Goal: Task Accomplishment & Management: Manage account settings

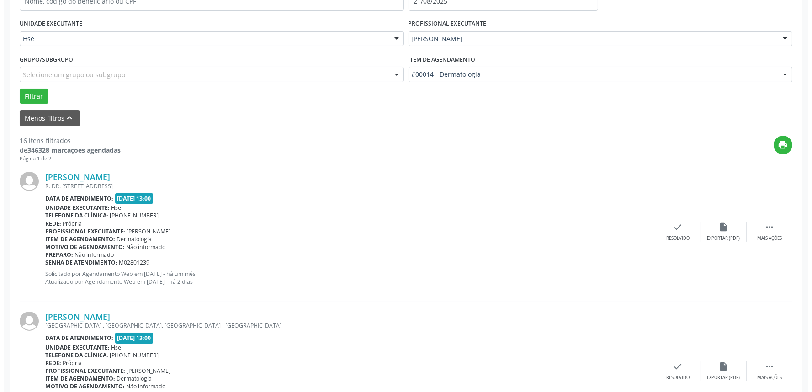
scroll to position [253, 0]
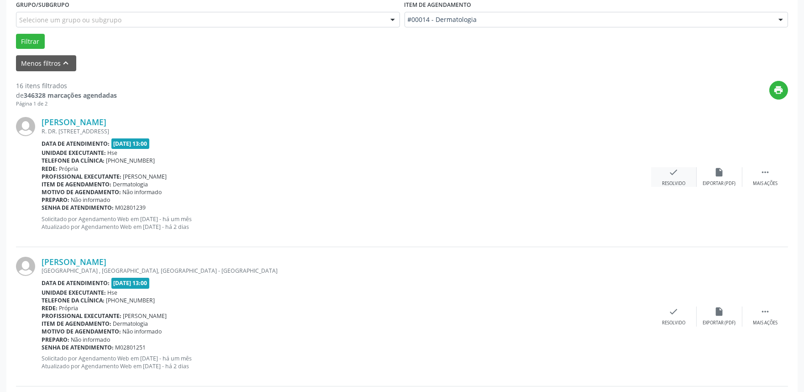
click at [674, 172] on icon "check" at bounding box center [674, 172] width 10 height 10
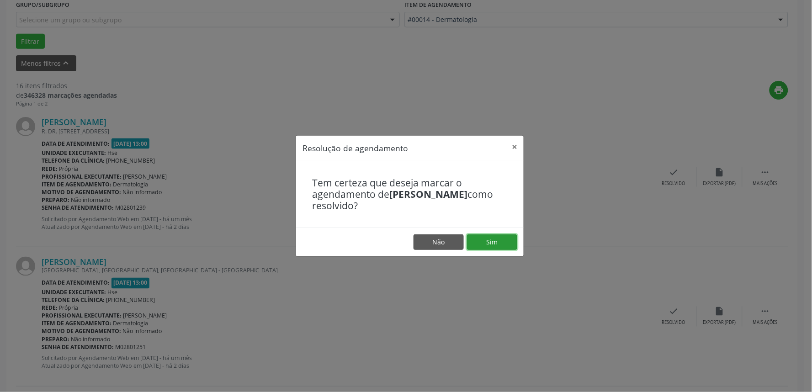
click at [490, 238] on button "Sim" at bounding box center [492, 242] width 50 height 16
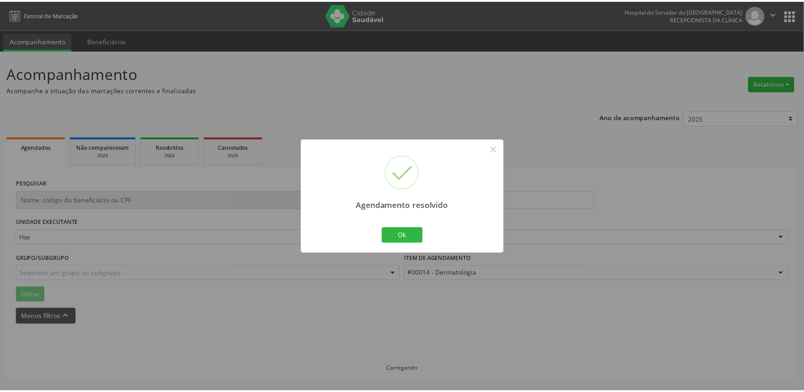
scroll to position [0, 0]
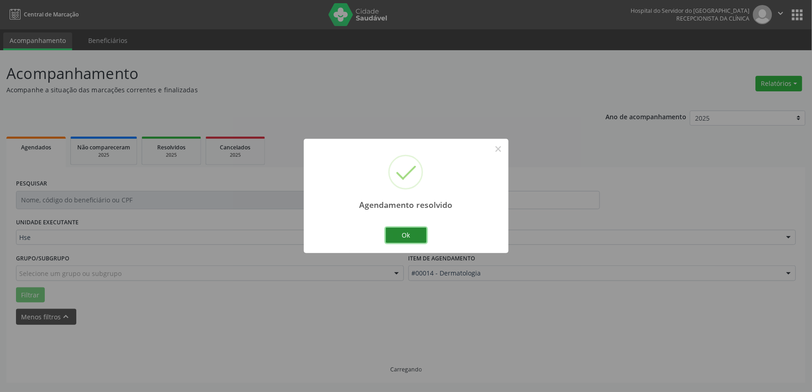
click at [409, 231] on button "Ok" at bounding box center [405, 235] width 41 height 16
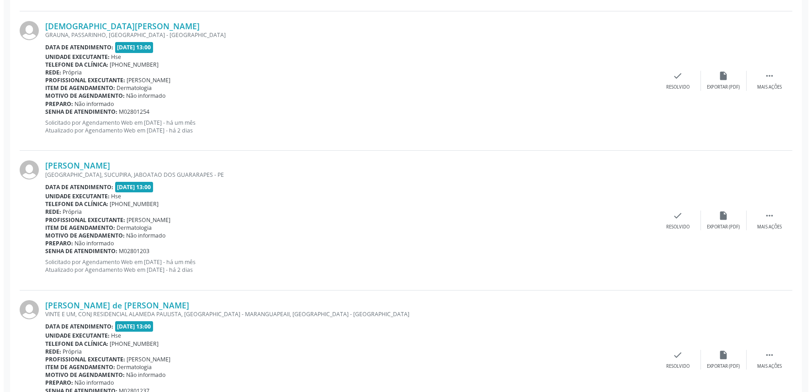
scroll to position [558, 0]
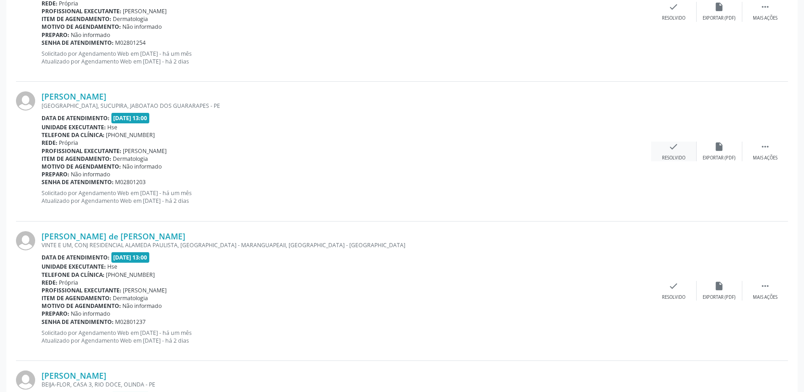
click at [672, 147] on icon "check" at bounding box center [674, 147] width 10 height 10
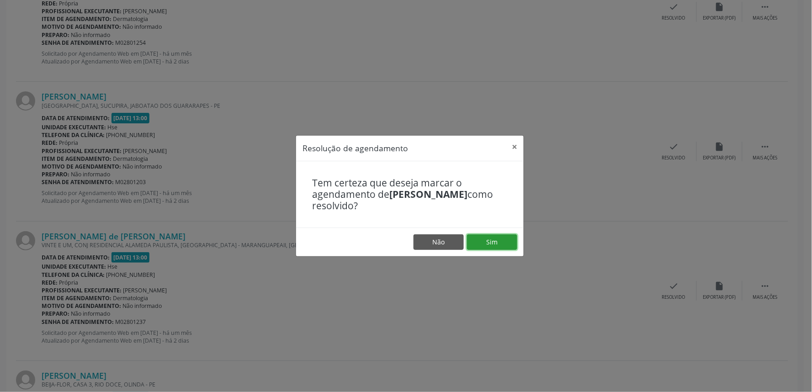
click at [492, 236] on button "Sim" at bounding box center [492, 242] width 50 height 16
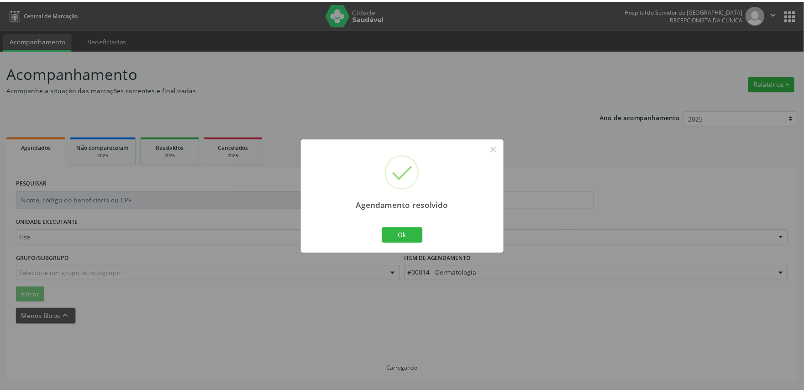
scroll to position [0, 0]
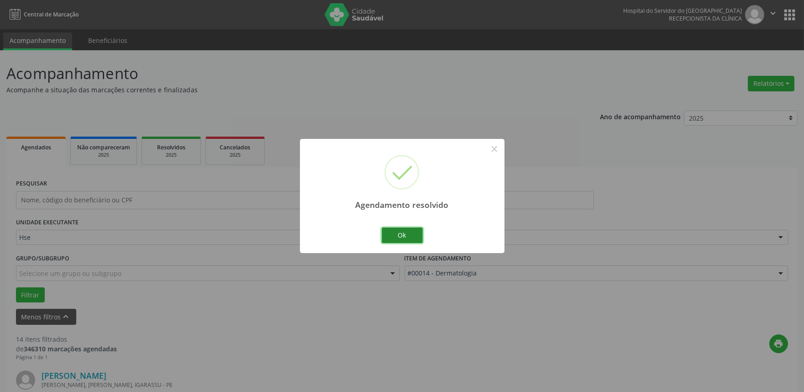
click at [389, 237] on button "Ok" at bounding box center [402, 235] width 41 height 16
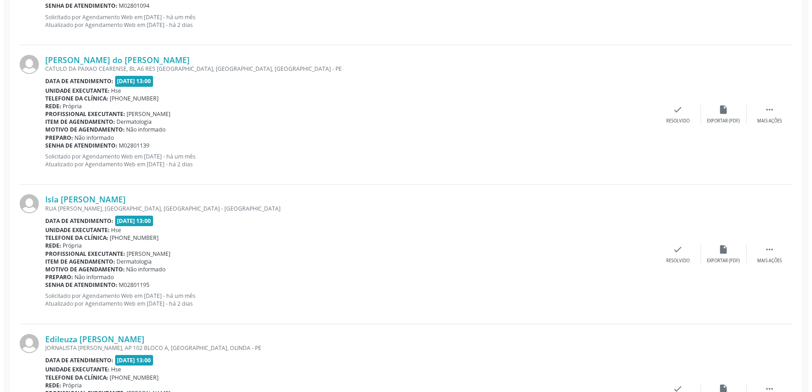
scroll to position [457, 0]
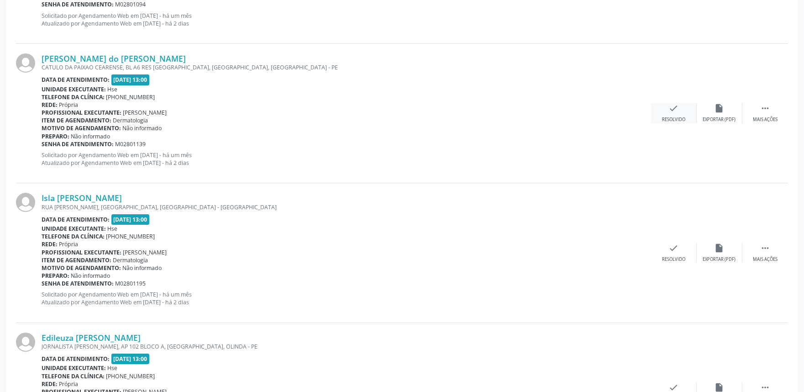
click at [677, 111] on icon "check" at bounding box center [674, 108] width 10 height 10
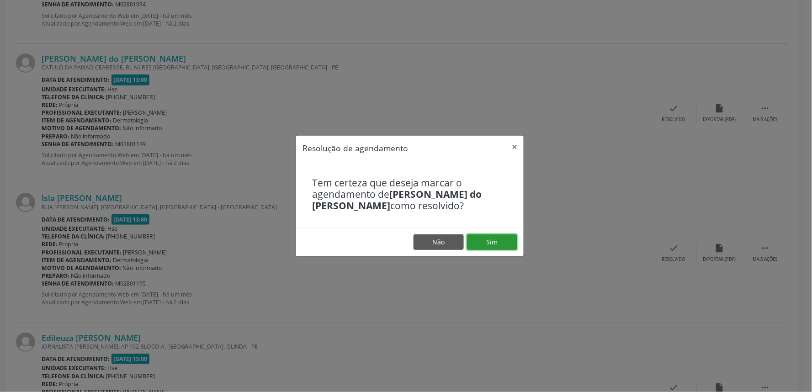
click at [492, 241] on button "Sim" at bounding box center [492, 242] width 50 height 16
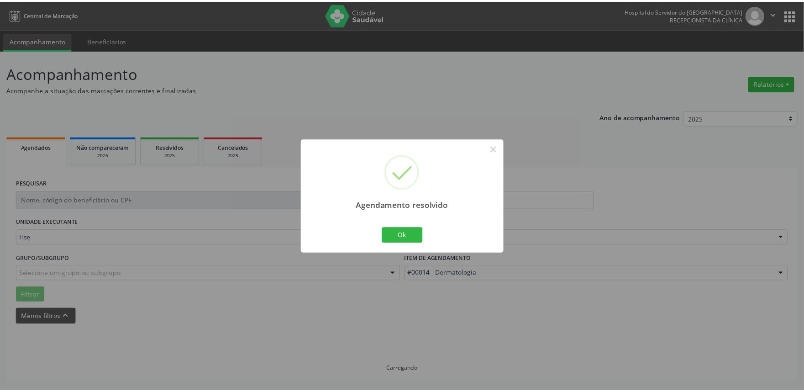
scroll to position [0, 0]
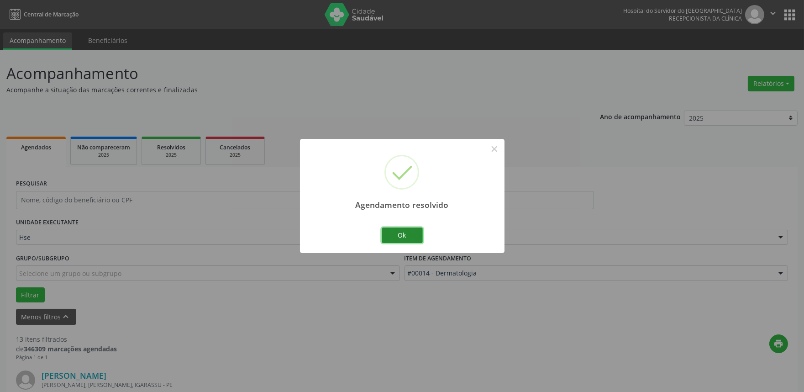
click at [399, 229] on button "Ok" at bounding box center [402, 235] width 41 height 16
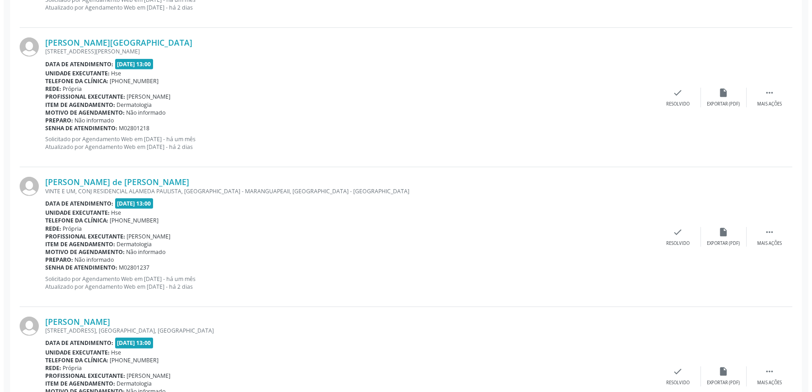
scroll to position [913, 0]
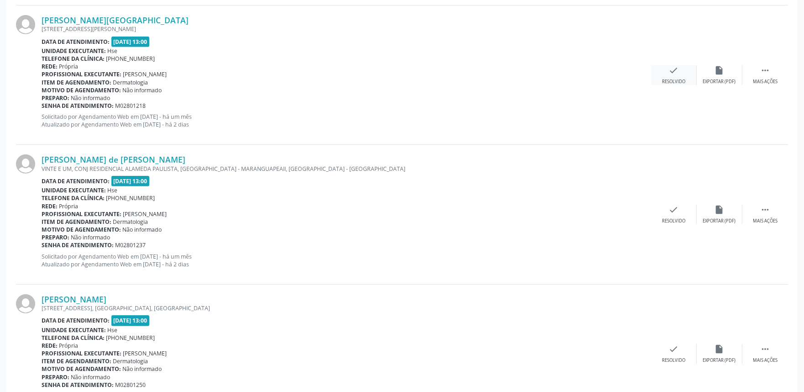
click at [669, 67] on icon "check" at bounding box center [674, 70] width 10 height 10
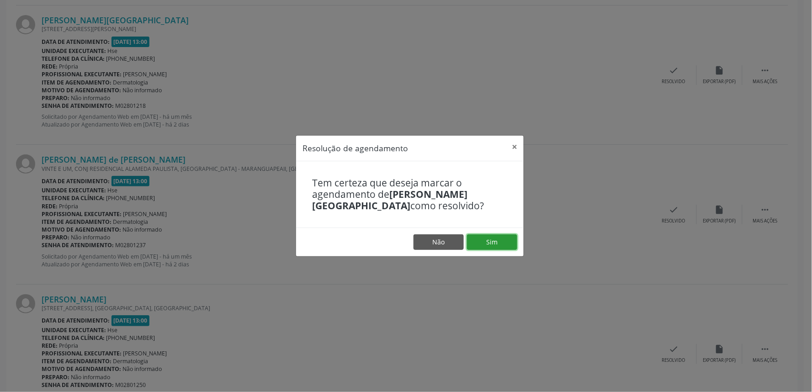
click at [484, 246] on button "Sim" at bounding box center [492, 242] width 50 height 16
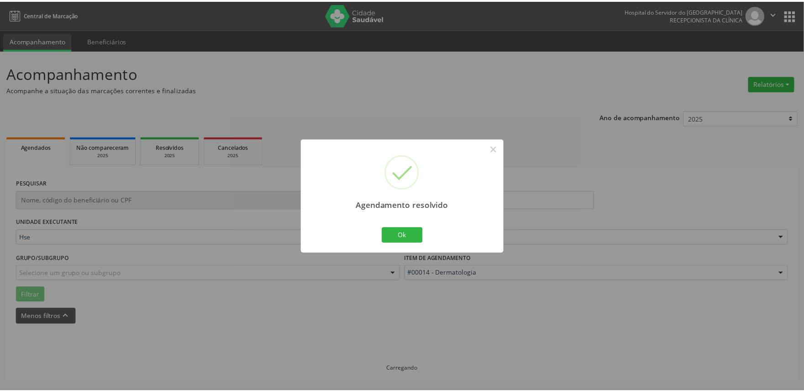
scroll to position [0, 0]
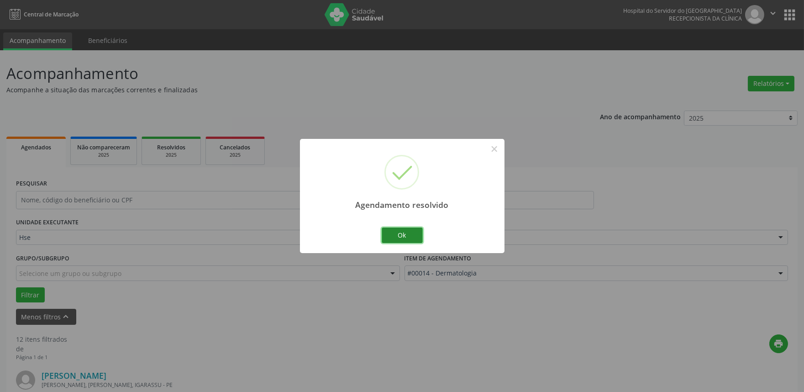
click at [414, 235] on button "Ok" at bounding box center [402, 235] width 41 height 16
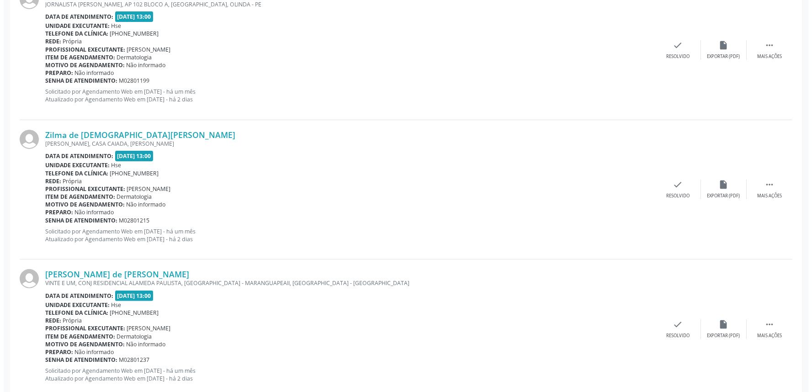
scroll to position [761, 0]
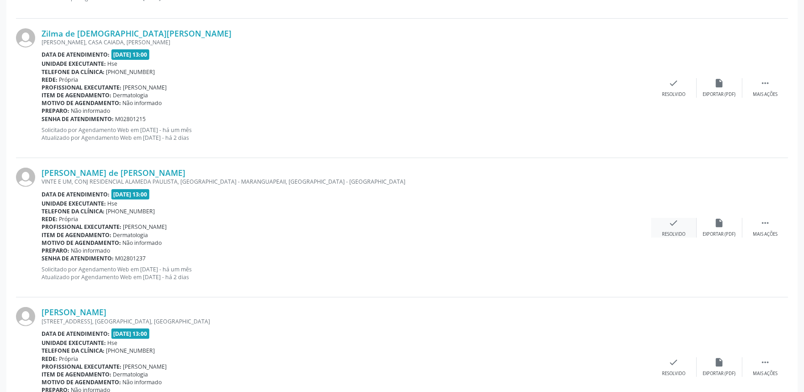
click at [668, 229] on div "check Resolvido" at bounding box center [674, 228] width 46 height 20
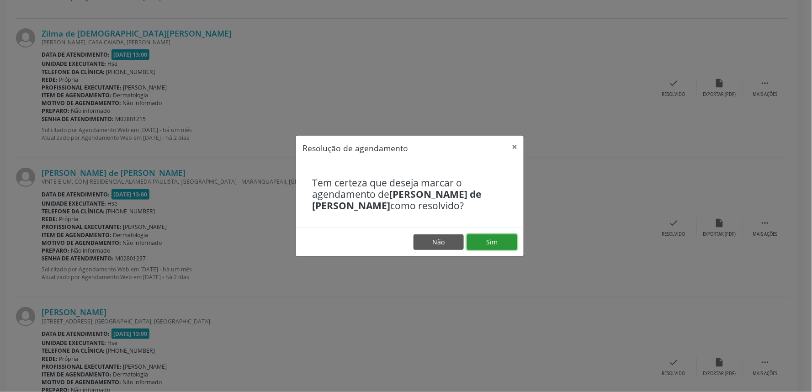
click at [506, 237] on button "Sim" at bounding box center [492, 242] width 50 height 16
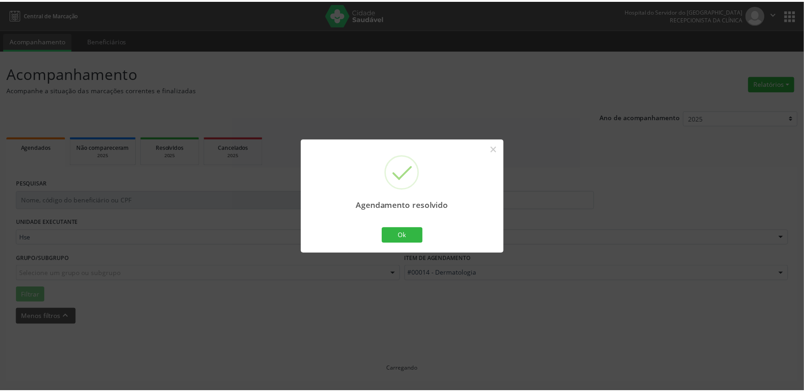
scroll to position [0, 0]
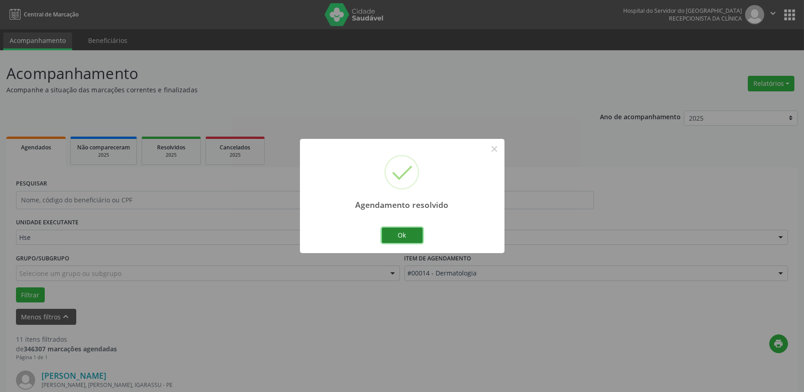
click at [405, 230] on button "Ok" at bounding box center [402, 235] width 41 height 16
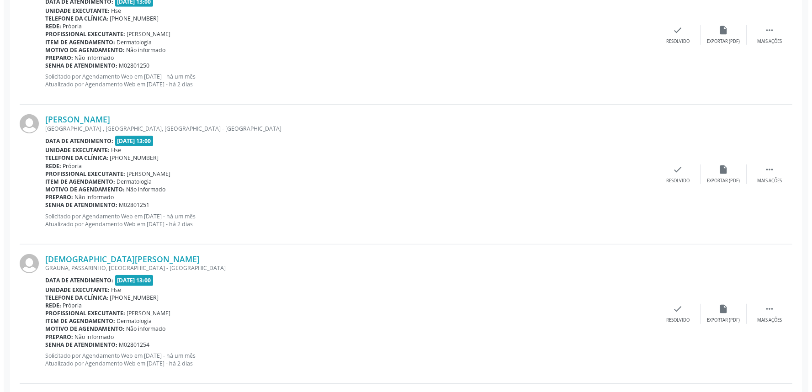
scroll to position [1015, 0]
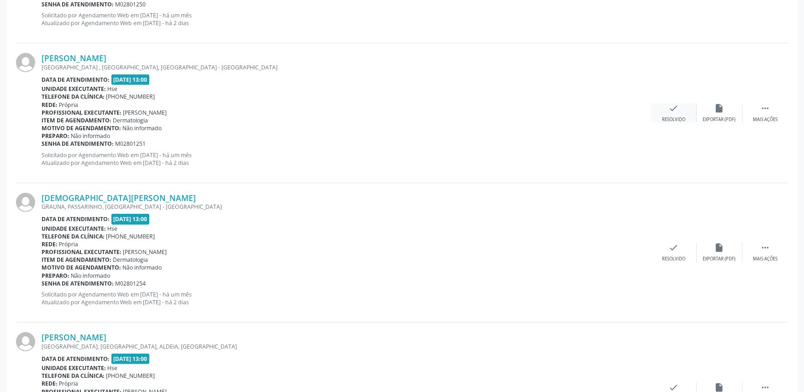
click at [670, 113] on div "check Resolvido" at bounding box center [674, 113] width 46 height 20
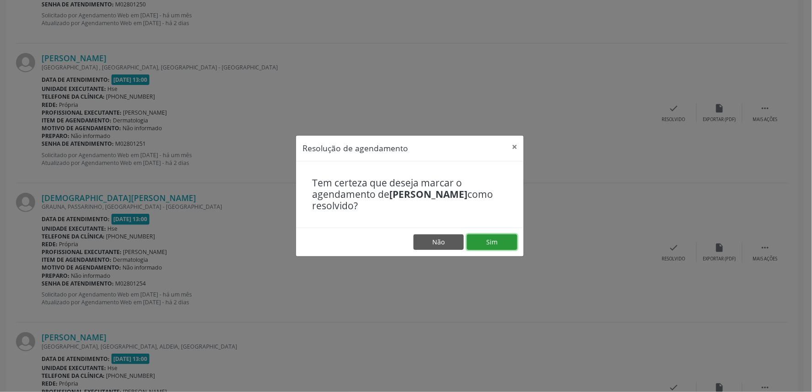
click at [486, 246] on button "Sim" at bounding box center [492, 242] width 50 height 16
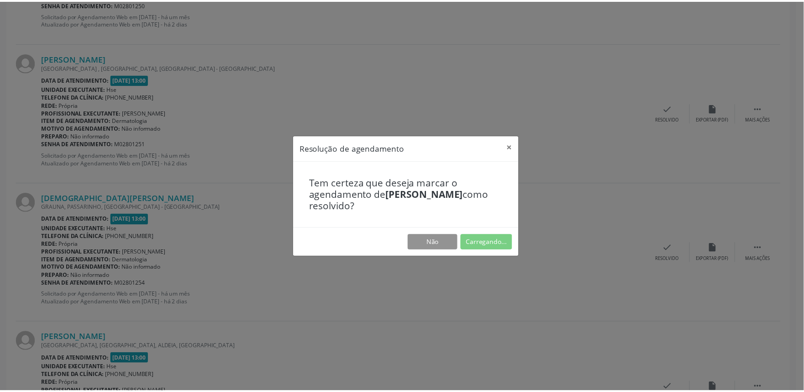
scroll to position [0, 0]
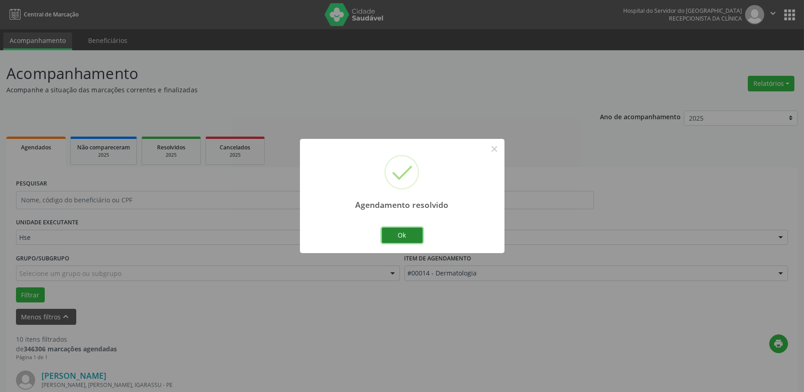
click at [400, 239] on button "Ok" at bounding box center [402, 235] width 41 height 16
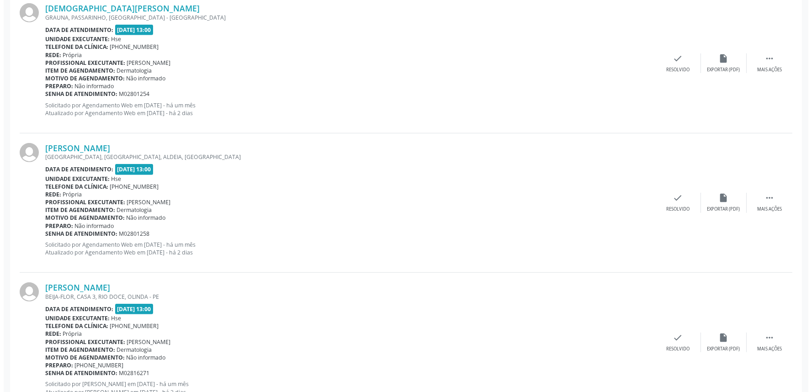
scroll to position [1065, 0]
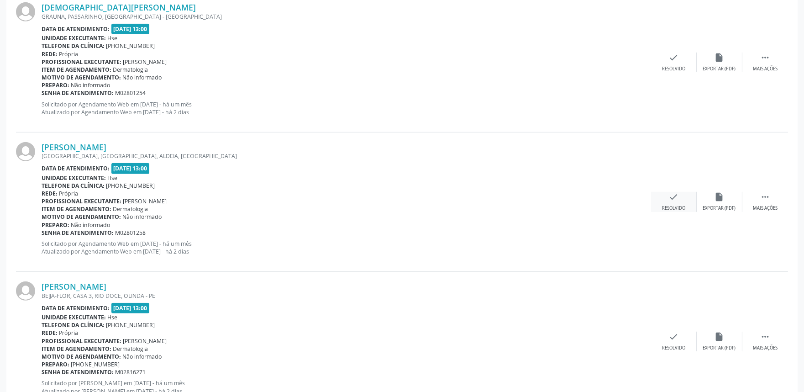
click at [679, 204] on div "check Resolvido" at bounding box center [674, 202] width 46 height 20
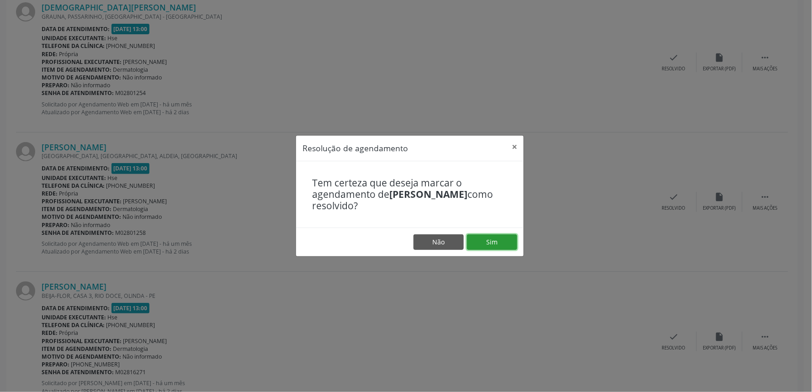
click at [480, 239] on button "Sim" at bounding box center [492, 242] width 50 height 16
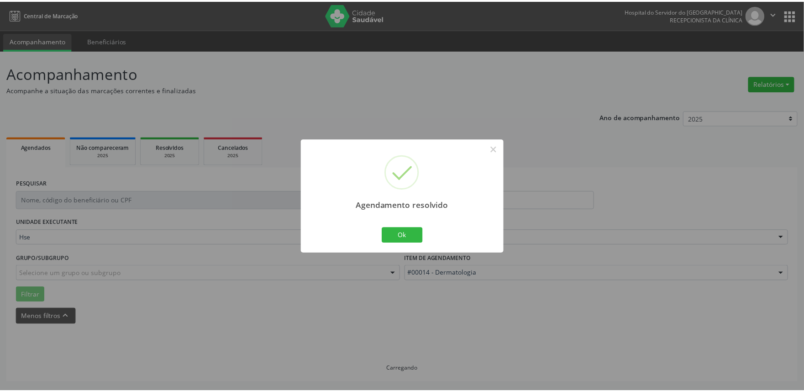
scroll to position [0, 0]
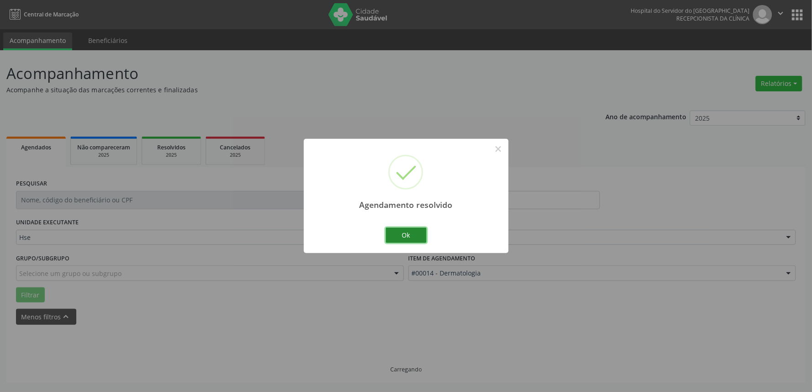
click at [413, 231] on button "Ok" at bounding box center [405, 235] width 41 height 16
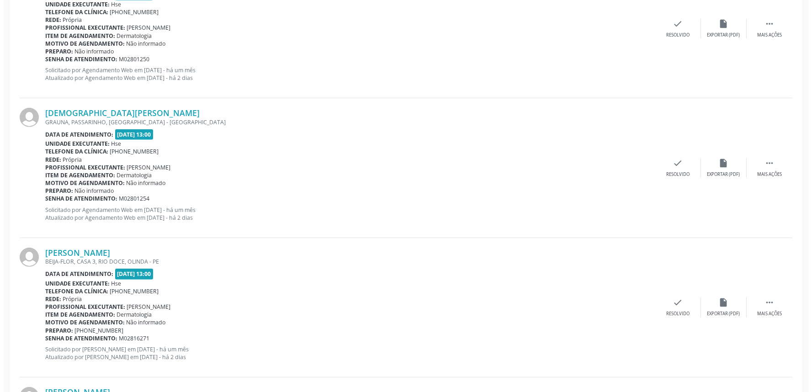
scroll to position [964, 0]
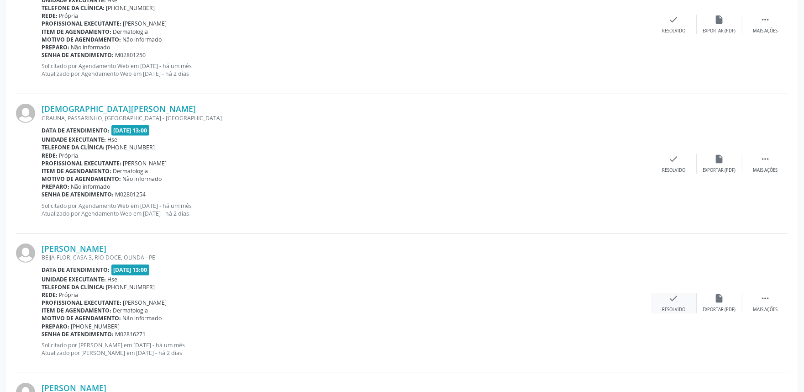
click at [675, 299] on icon "check" at bounding box center [674, 298] width 10 height 10
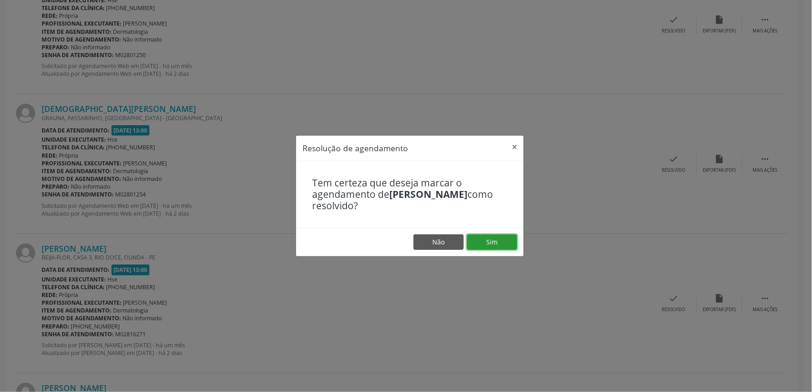
click at [500, 241] on button "Sim" at bounding box center [492, 242] width 50 height 16
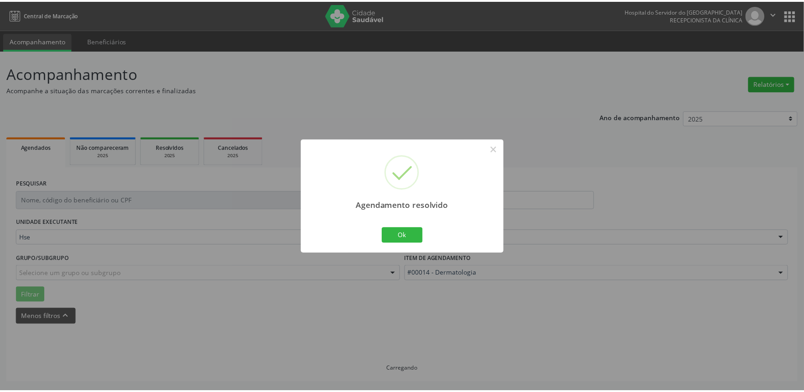
scroll to position [0, 0]
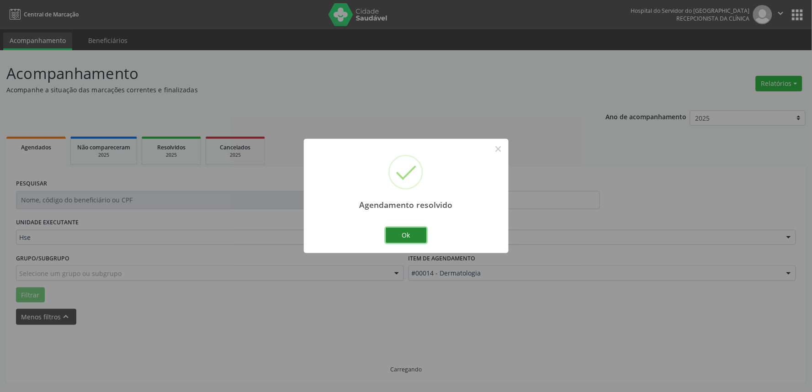
click at [399, 240] on button "Ok" at bounding box center [405, 235] width 41 height 16
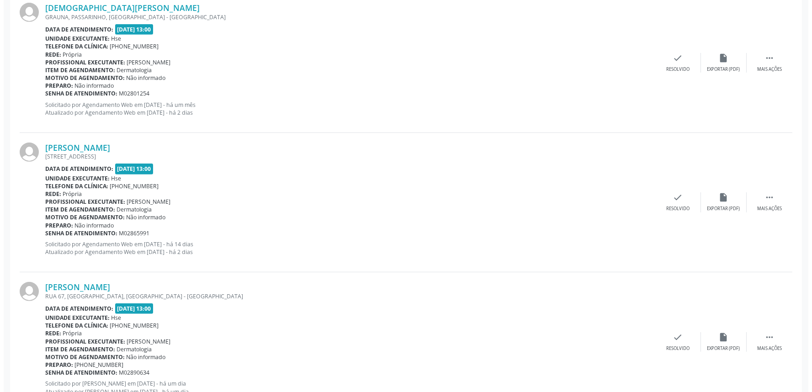
scroll to position [1099, 0]
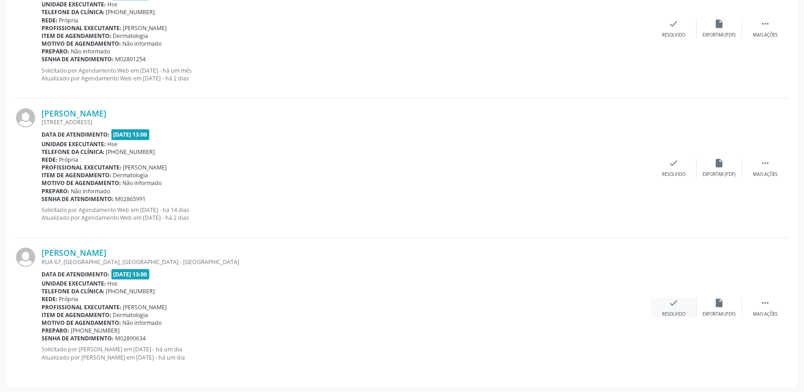
click at [675, 305] on icon "check" at bounding box center [674, 303] width 10 height 10
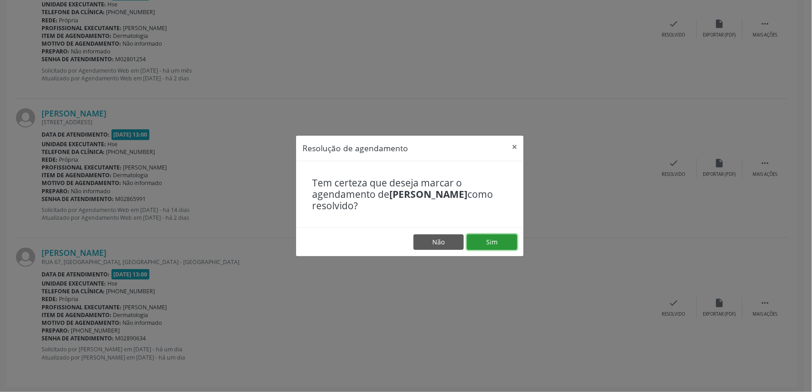
click at [501, 241] on button "Sim" at bounding box center [492, 242] width 50 height 16
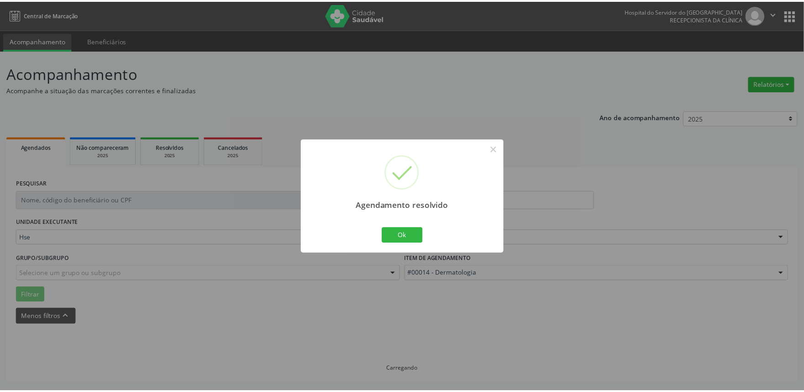
scroll to position [0, 0]
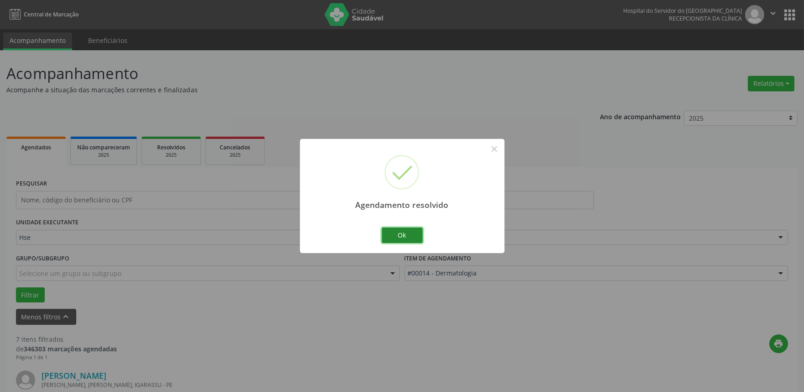
click at [399, 232] on button "Ok" at bounding box center [402, 235] width 41 height 16
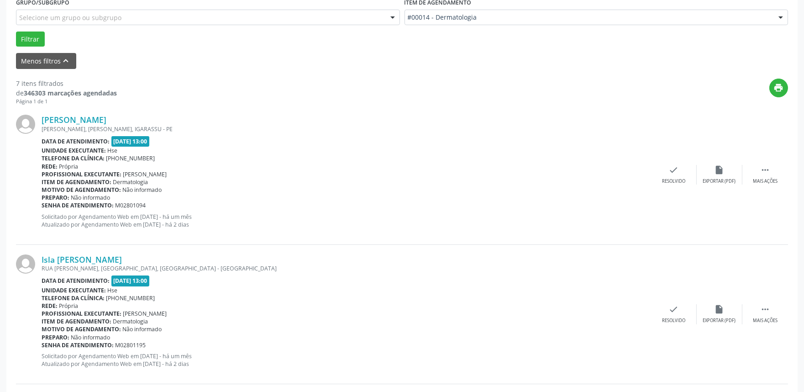
scroll to position [253, 0]
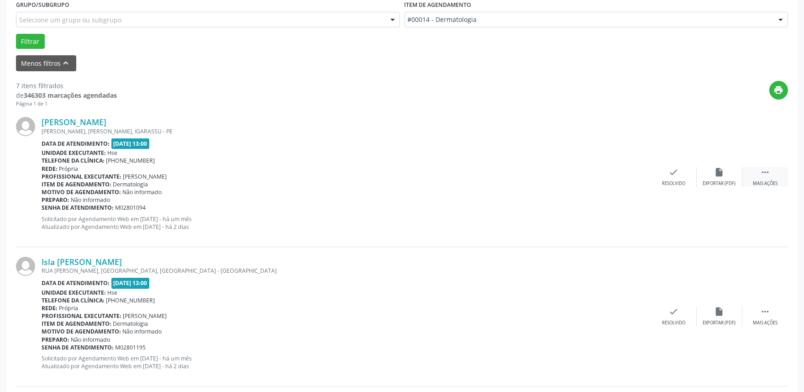
click at [777, 176] on div " Mais ações" at bounding box center [766, 177] width 46 height 20
click at [714, 177] on div "alarm_off Não compareceu" at bounding box center [720, 177] width 46 height 20
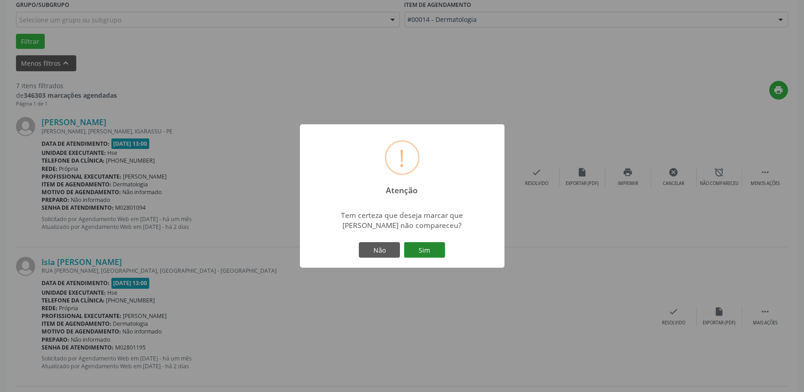
click at [436, 256] on button "Sim" at bounding box center [424, 250] width 41 height 16
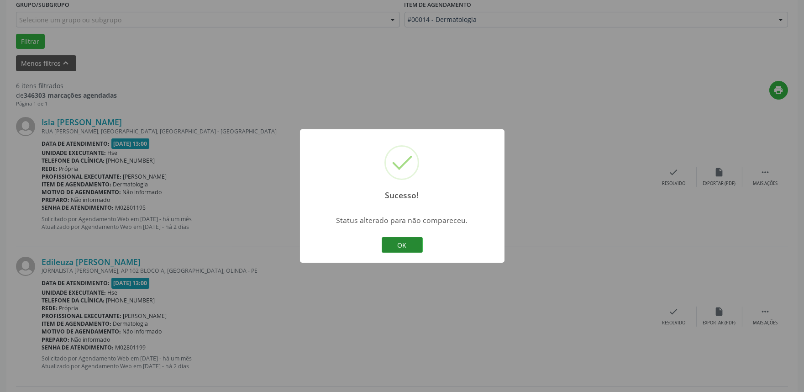
click at [403, 239] on button "OK" at bounding box center [402, 245] width 41 height 16
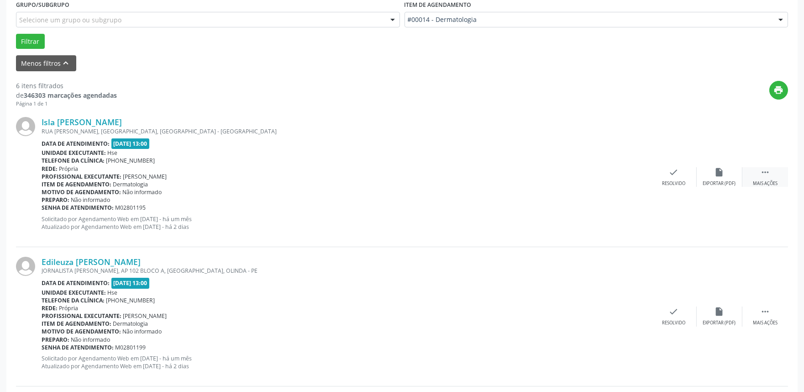
click at [766, 169] on icon "" at bounding box center [765, 172] width 10 height 10
click at [716, 174] on icon "alarm_off" at bounding box center [720, 172] width 10 height 10
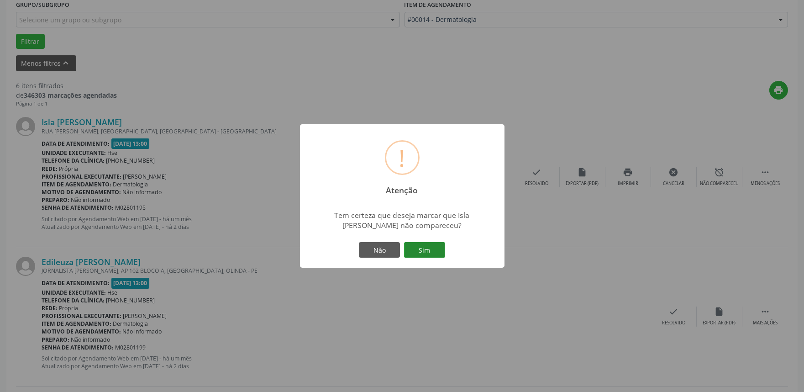
click at [418, 247] on button "Sim" at bounding box center [424, 250] width 41 height 16
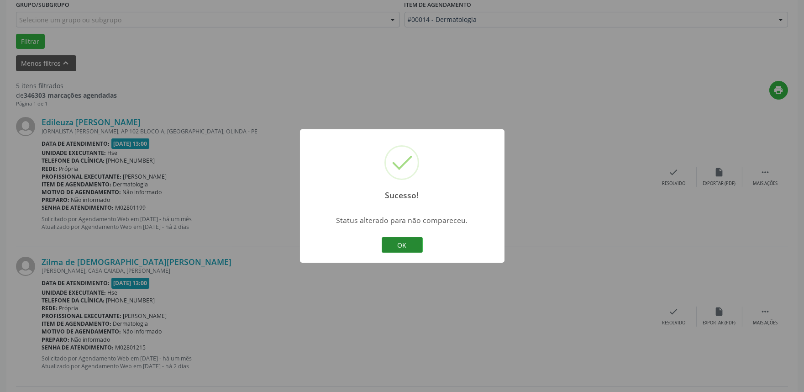
click at [407, 247] on button "OK" at bounding box center [402, 245] width 41 height 16
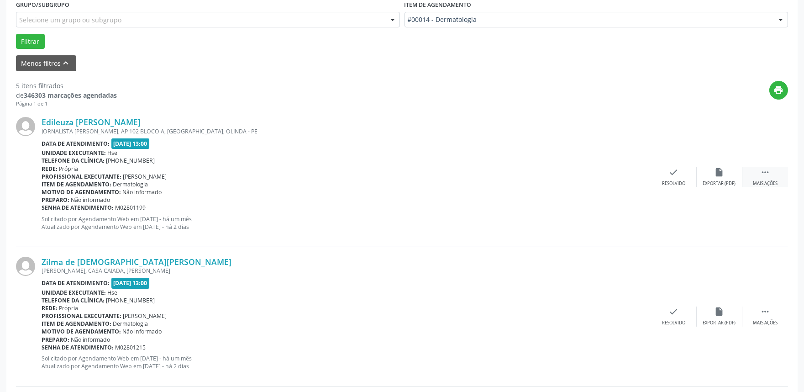
click at [770, 175] on div " Mais ações" at bounding box center [766, 177] width 46 height 20
click at [714, 177] on div "alarm_off Não compareceu" at bounding box center [720, 177] width 46 height 20
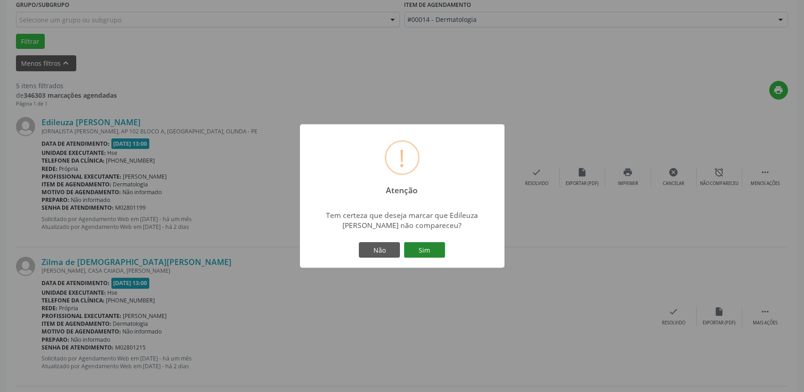
click at [429, 244] on button "Sim" at bounding box center [424, 250] width 41 height 16
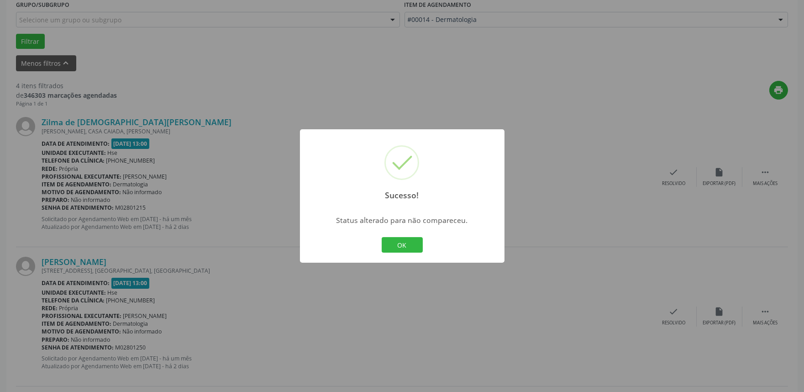
click at [427, 235] on div "Sucesso! × Status alterado para não compareceu. OK Cancel" at bounding box center [402, 195] width 205 height 133
click at [392, 248] on button "OK" at bounding box center [402, 245] width 41 height 16
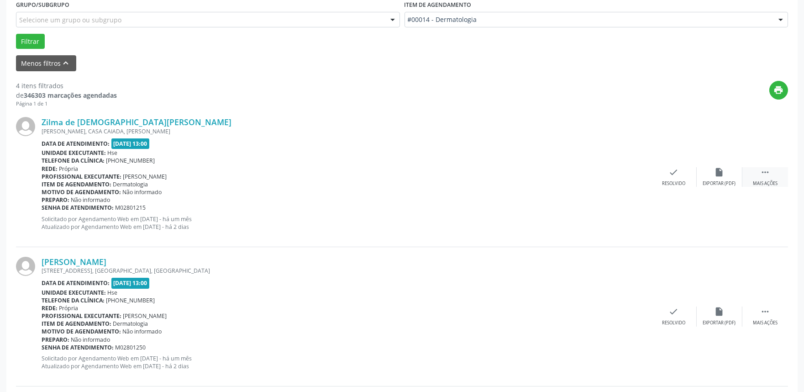
click at [768, 166] on div "Zilma de [DEMOGRAPHIC_DATA][PERSON_NAME] [PERSON_NAME], [GEOGRAPHIC_DATA], OLIN…" at bounding box center [402, 176] width 772 height 139
click at [765, 176] on icon "" at bounding box center [765, 172] width 10 height 10
click at [718, 176] on icon "alarm_off" at bounding box center [720, 172] width 10 height 10
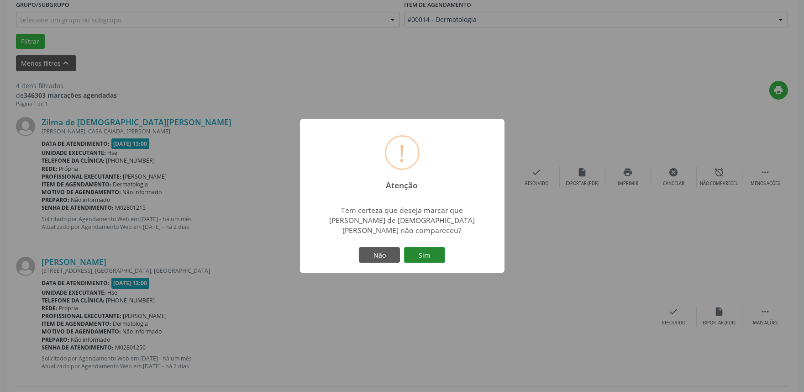
click at [436, 248] on button "Sim" at bounding box center [424, 255] width 41 height 16
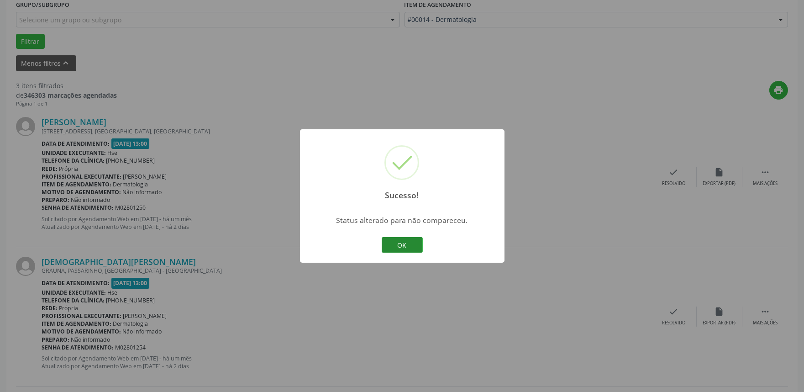
click at [409, 241] on button "OK" at bounding box center [402, 245] width 41 height 16
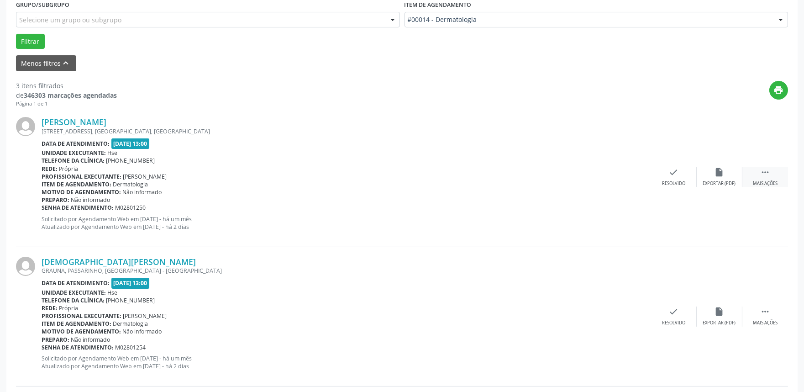
click at [761, 179] on div " Mais ações" at bounding box center [766, 177] width 46 height 20
click at [722, 173] on icon "alarm_off" at bounding box center [720, 172] width 10 height 10
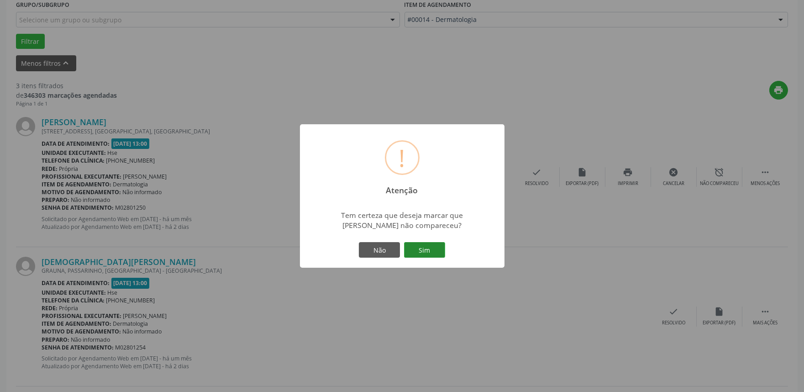
click at [415, 248] on button "Sim" at bounding box center [424, 250] width 41 height 16
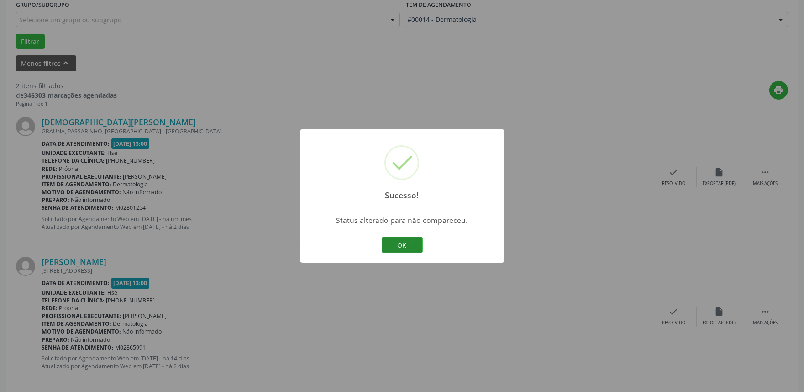
click at [407, 241] on button "OK" at bounding box center [402, 245] width 41 height 16
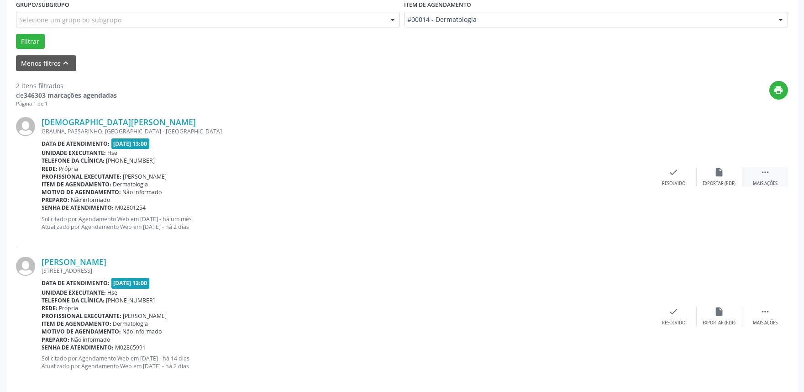
click at [768, 168] on icon "" at bounding box center [765, 172] width 10 height 10
click at [717, 174] on icon "alarm_off" at bounding box center [720, 172] width 10 height 10
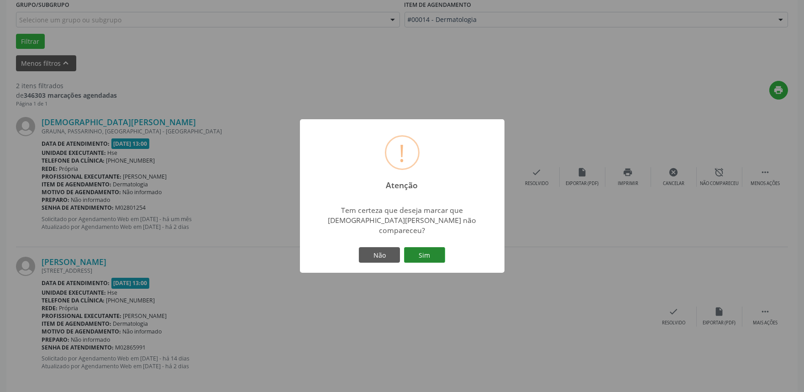
click at [427, 247] on button "Sim" at bounding box center [424, 255] width 41 height 16
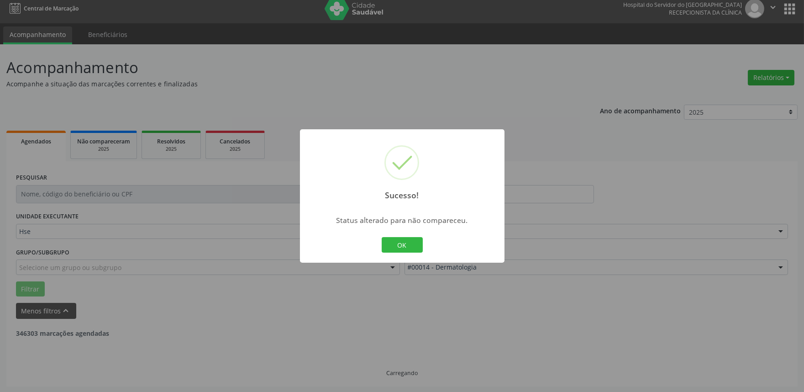
scroll to position [123, 0]
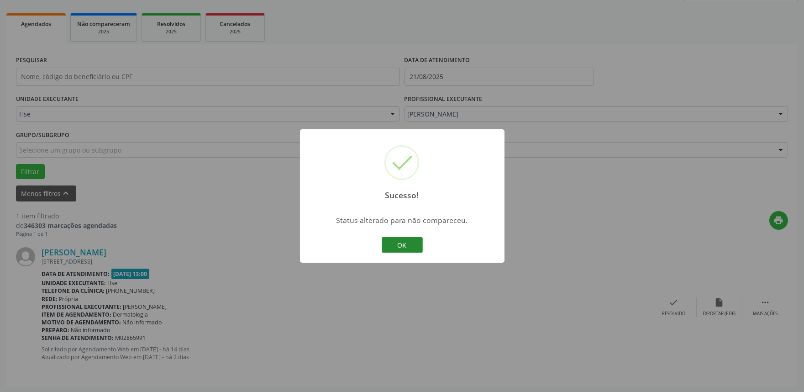
click at [402, 243] on button "OK" at bounding box center [402, 245] width 41 height 16
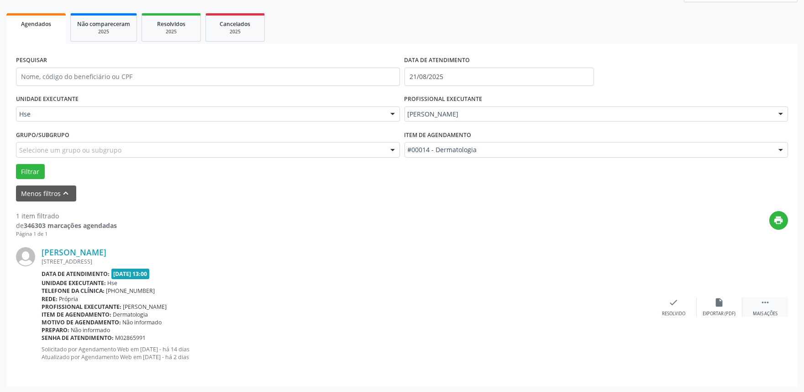
click at [770, 304] on icon "" at bounding box center [765, 302] width 10 height 10
click at [718, 303] on icon "alarm_off" at bounding box center [720, 302] width 10 height 10
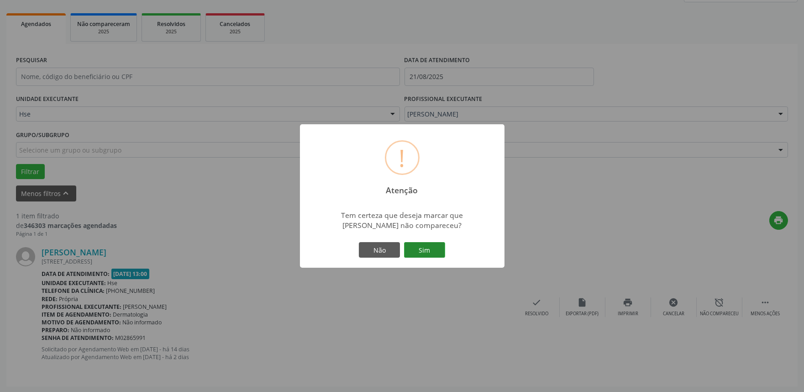
click at [425, 252] on button "Sim" at bounding box center [424, 250] width 41 height 16
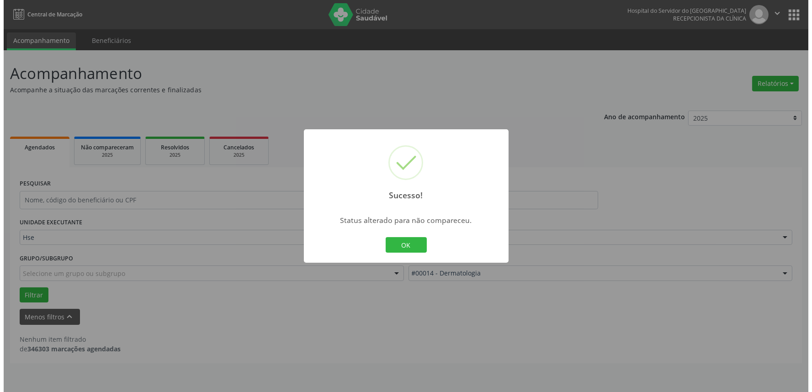
scroll to position [0, 0]
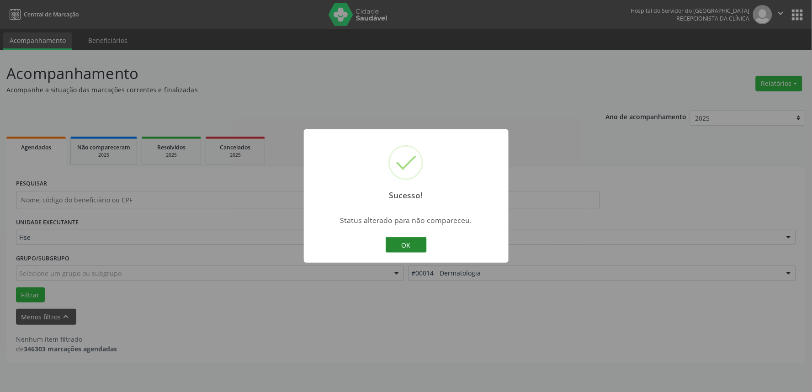
click at [406, 245] on button "OK" at bounding box center [405, 245] width 41 height 16
